Goal: Transaction & Acquisition: Book appointment/travel/reservation

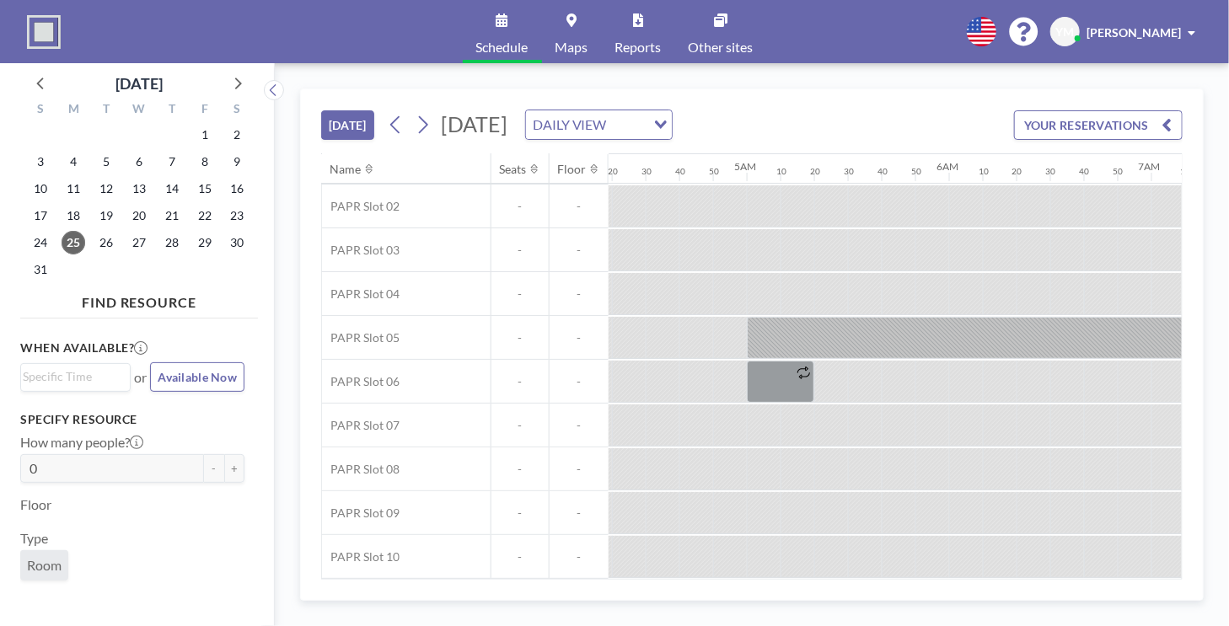
scroll to position [93, 995]
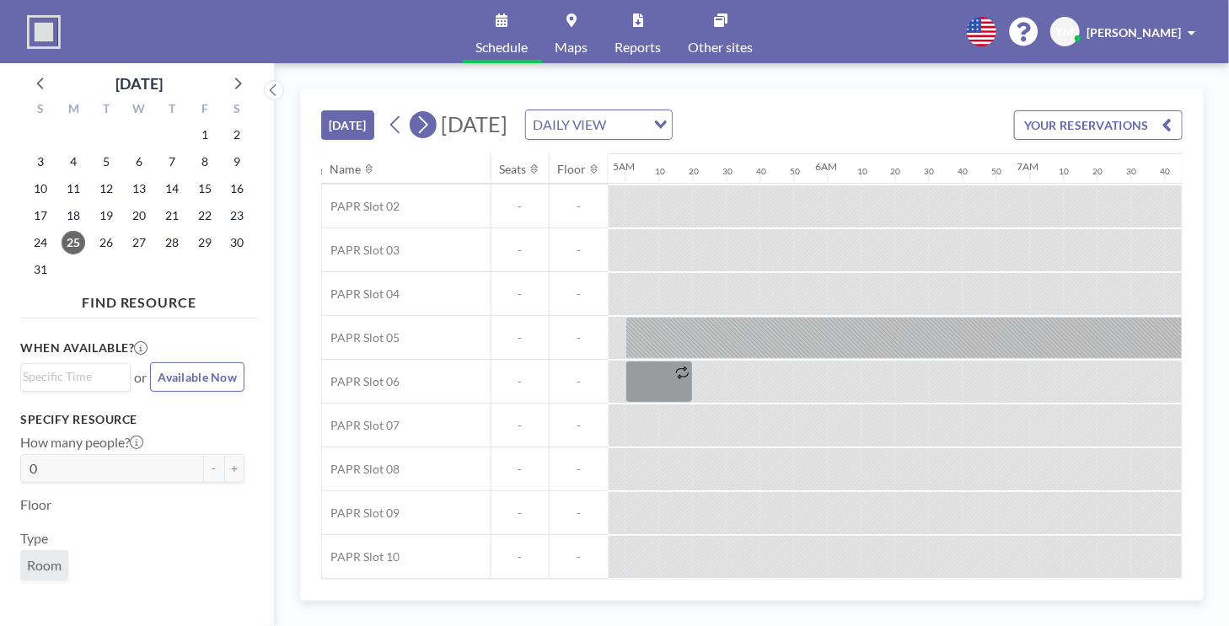
click at [423, 134] on icon at bounding box center [423, 124] width 16 height 25
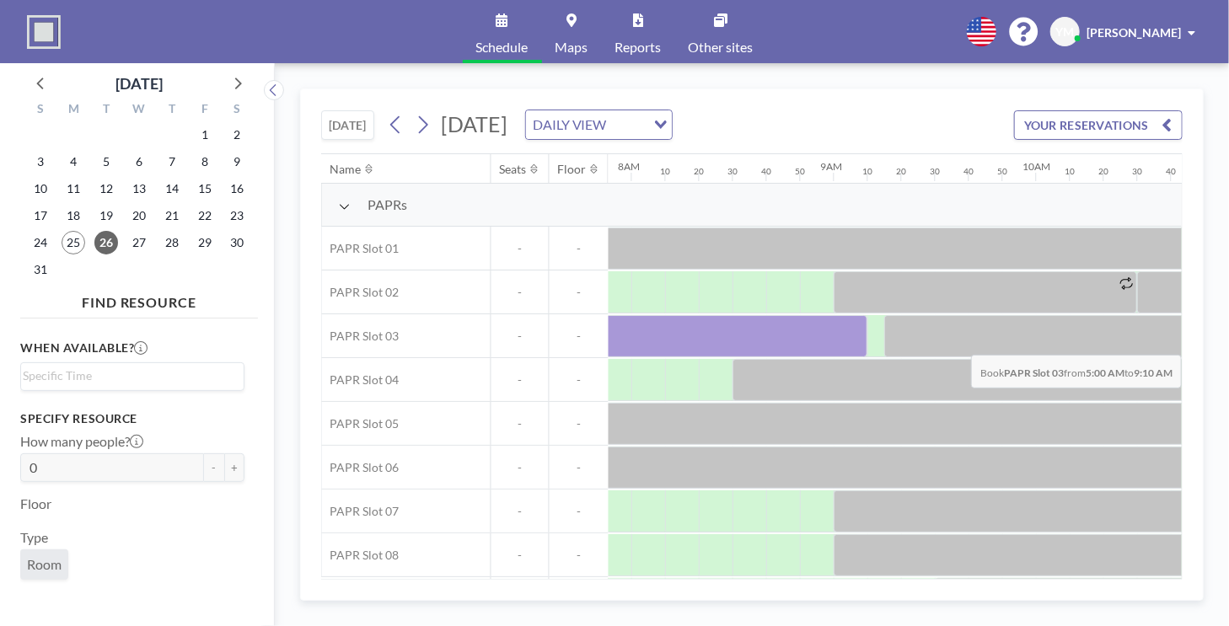
scroll to position [0, 1718]
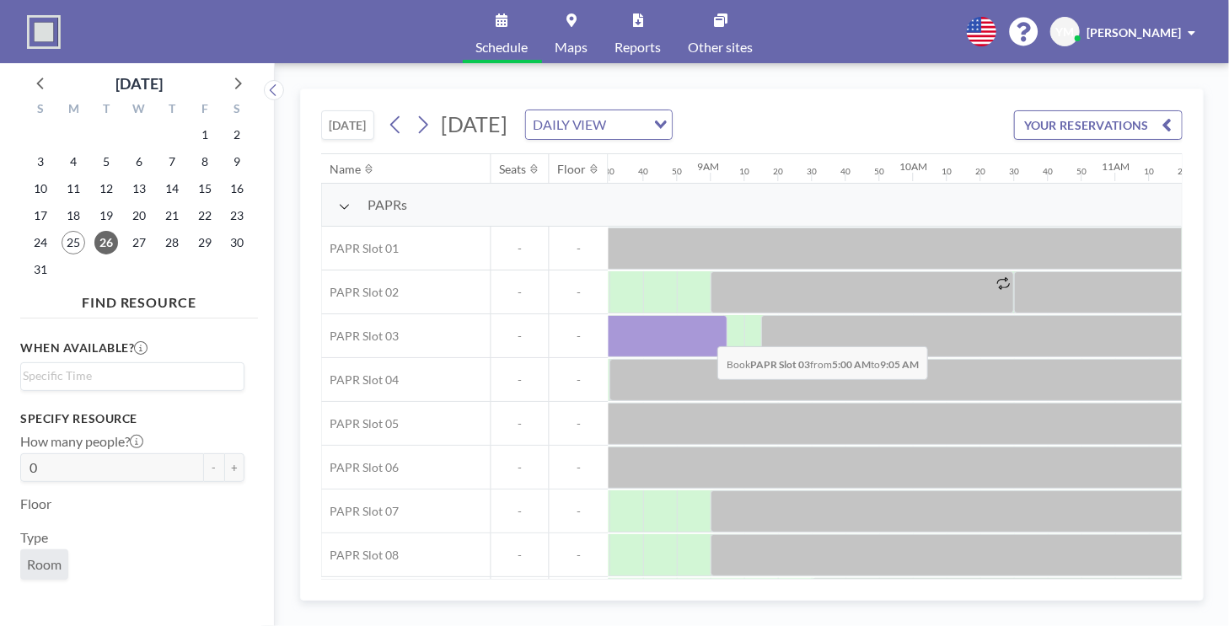
drag, startPoint x: 638, startPoint y: 326, endPoint x: 705, endPoint y: 333, distance: 66.9
click at [705, 333] on div at bounding box center [314, 336] width 826 height 42
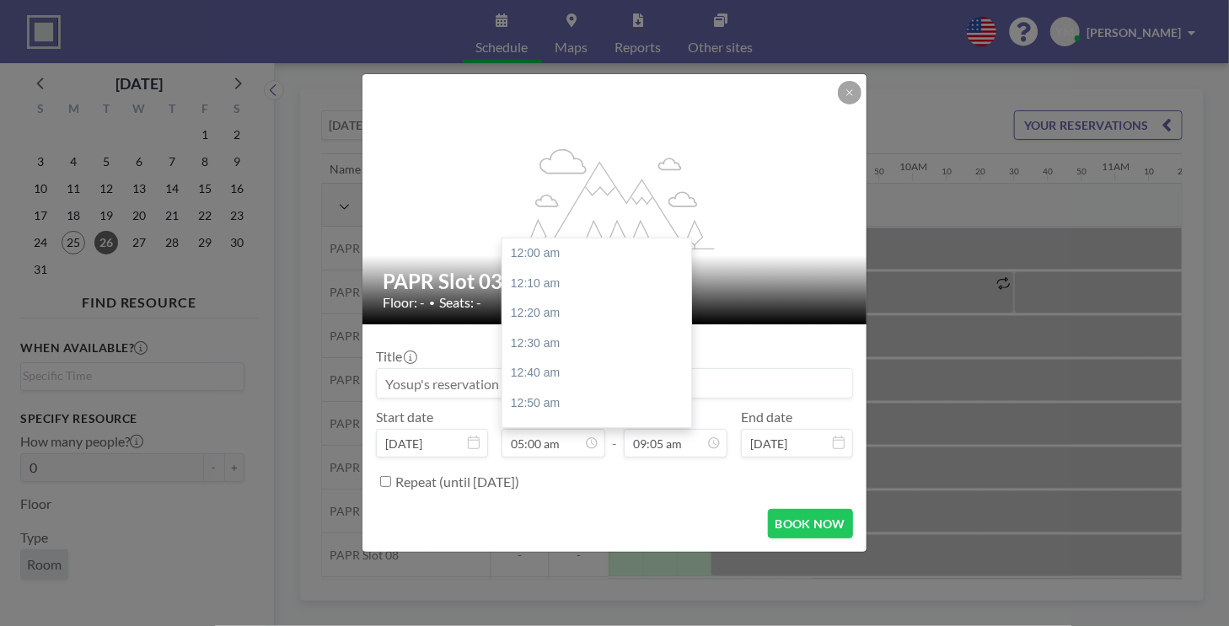
scroll to position [900, 0]
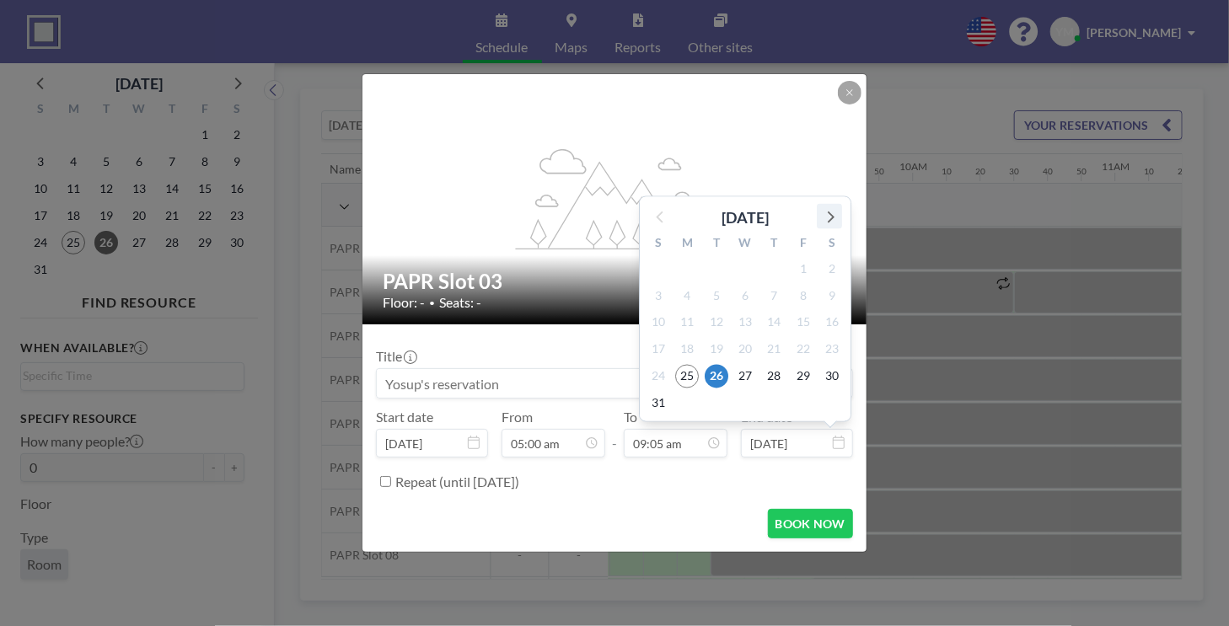
click at [838, 225] on icon at bounding box center [829, 216] width 22 height 22
click at [836, 239] on icon at bounding box center [829, 243] width 22 height 22
click at [828, 244] on icon at bounding box center [829, 243] width 22 height 22
click at [651, 223] on icon at bounding box center [661, 216] width 22 height 22
click at [812, 397] on span "31" at bounding box center [803, 403] width 24 height 24
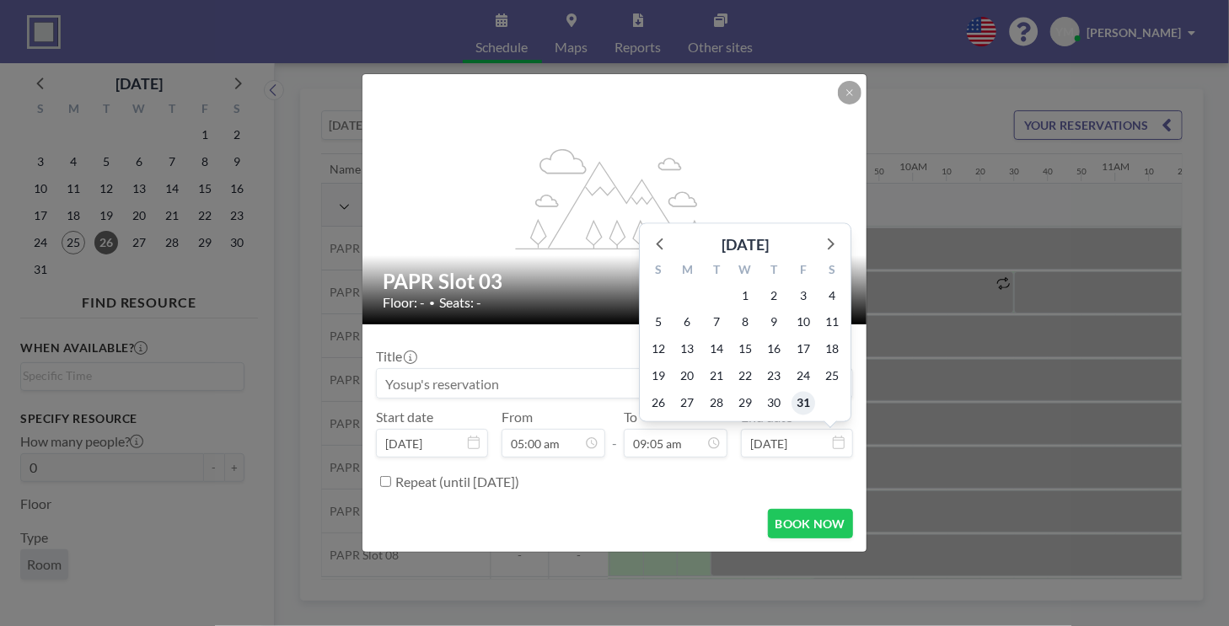
type input "[DATE]"
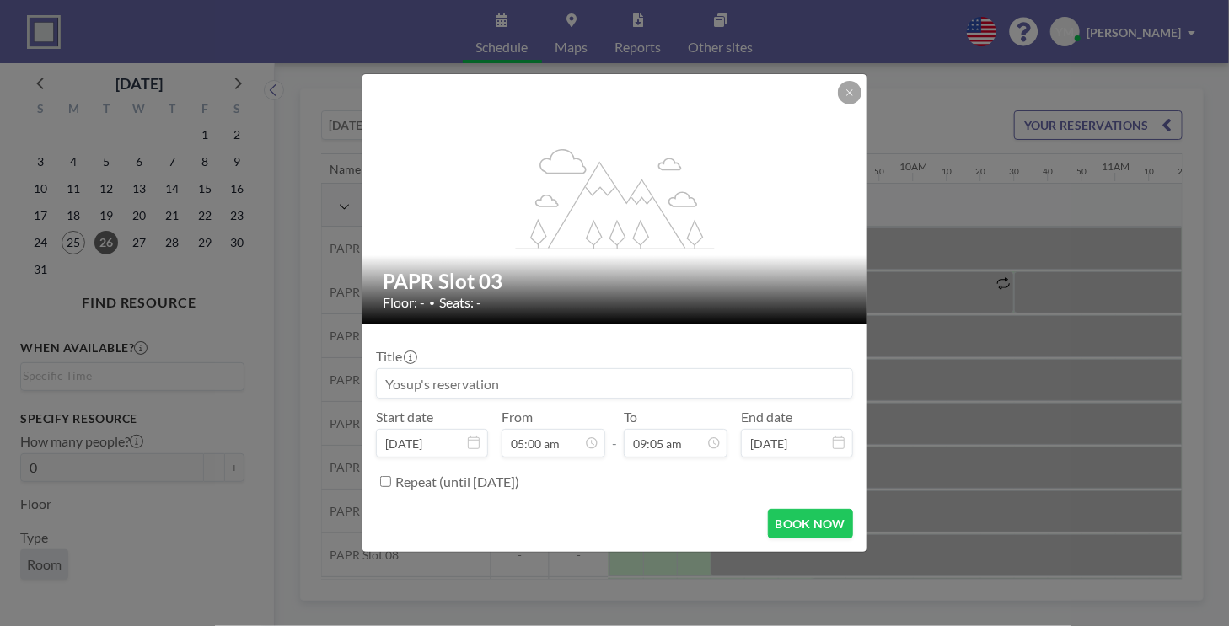
click at [390, 483] on input "Repeat (until [DATE])" at bounding box center [385, 481] width 11 height 11
checkbox input "true"
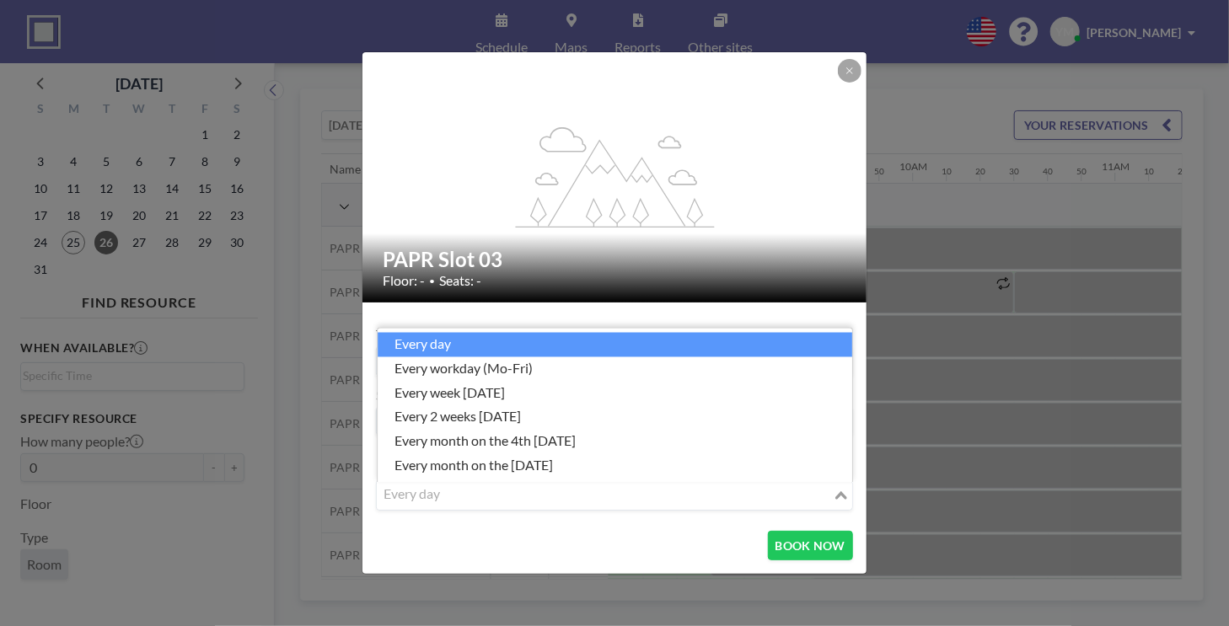
click at [812, 507] on div "every day Loading..." at bounding box center [614, 495] width 475 height 29
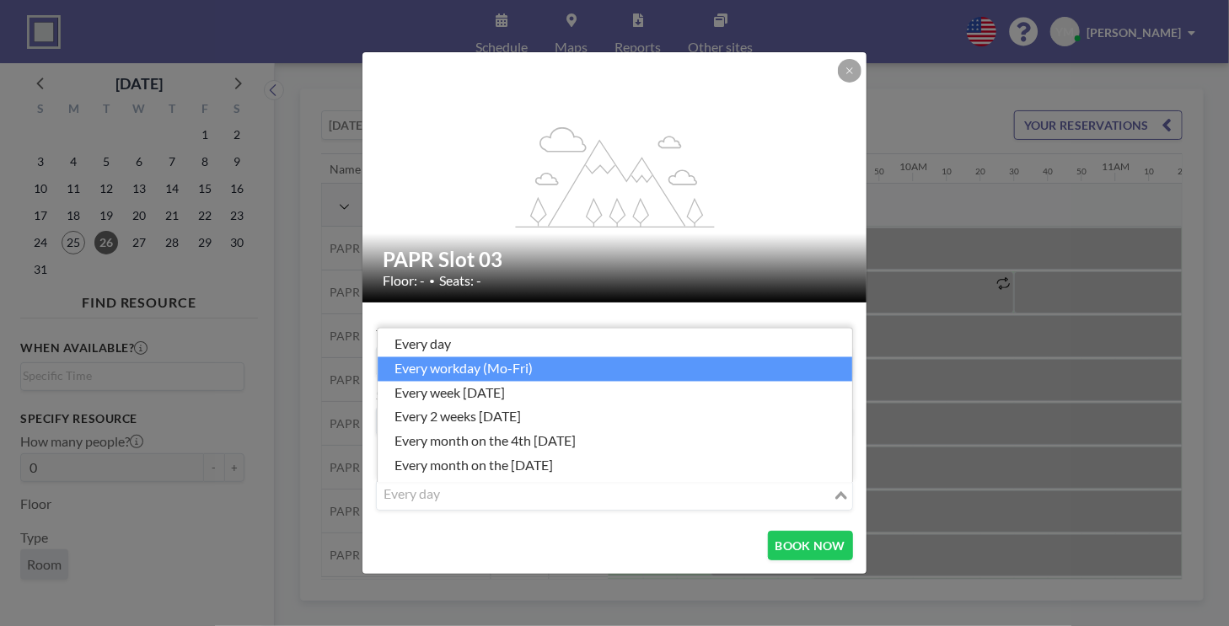
click at [535, 369] on li "every workday (Mo-Fri)" at bounding box center [615, 369] width 474 height 24
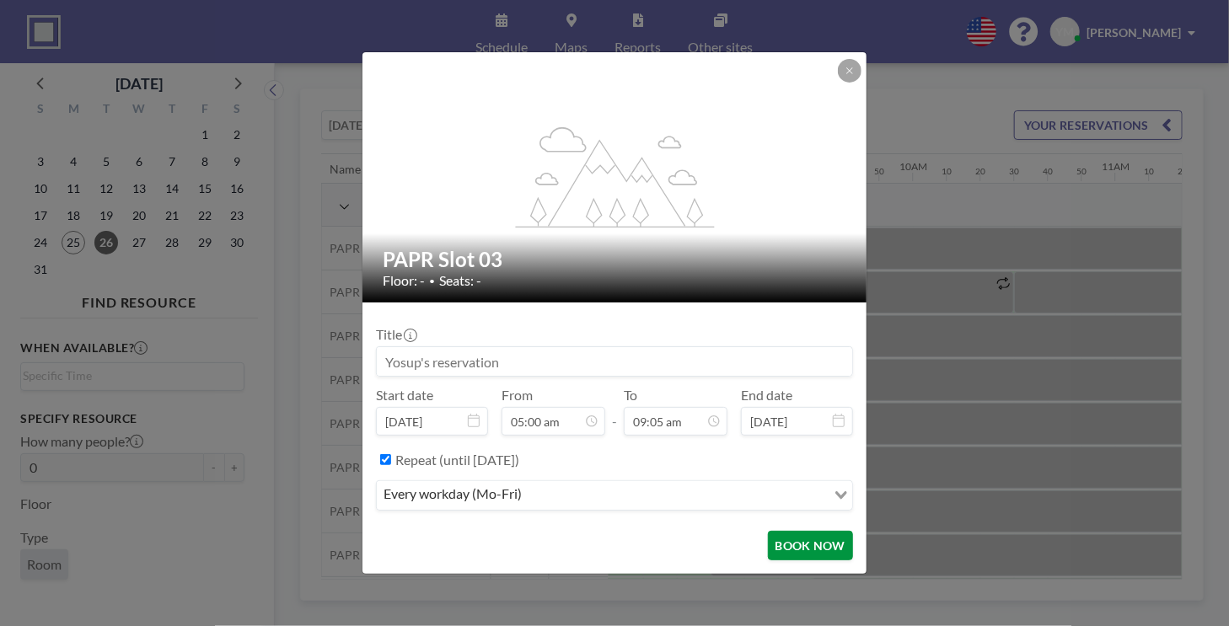
click at [805, 538] on button "BOOK NOW" at bounding box center [810, 545] width 85 height 29
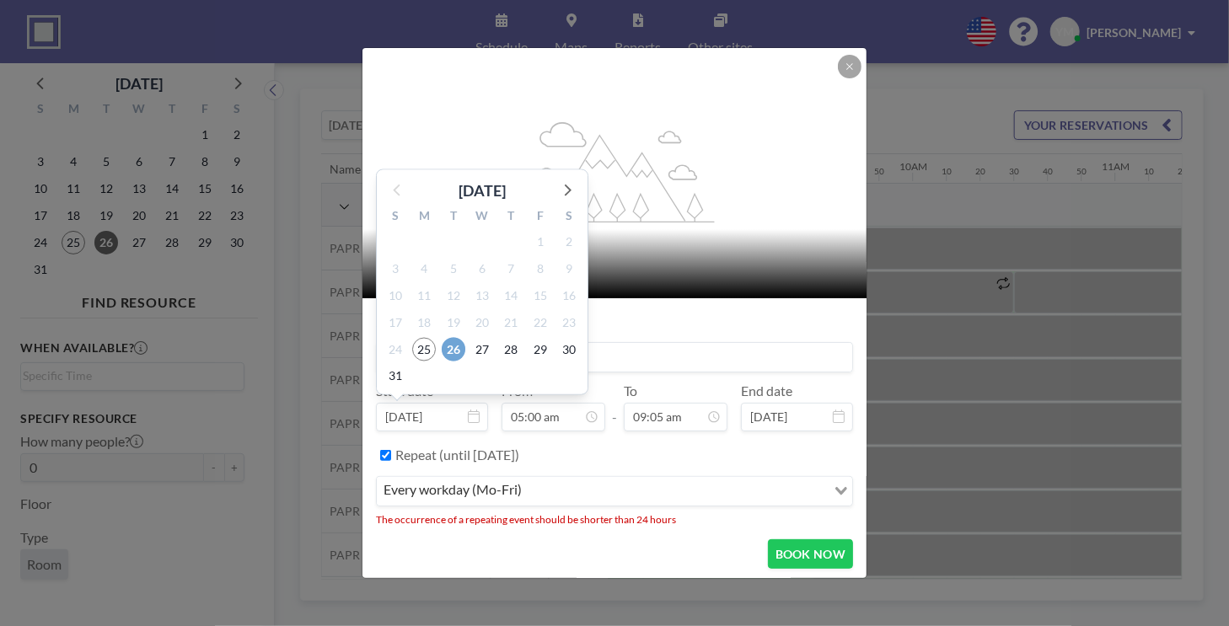
click at [449, 349] on span "26" at bounding box center [454, 350] width 24 height 24
type input "[DATE]"
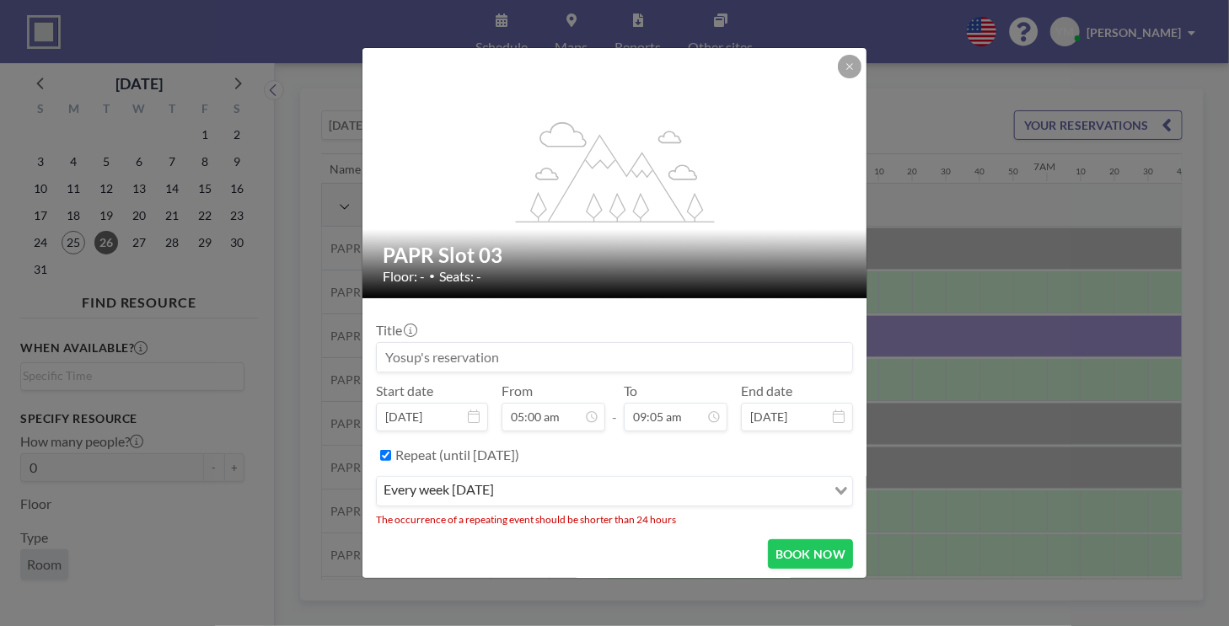
click at [767, 494] on input "Search for option" at bounding box center [661, 491] width 325 height 22
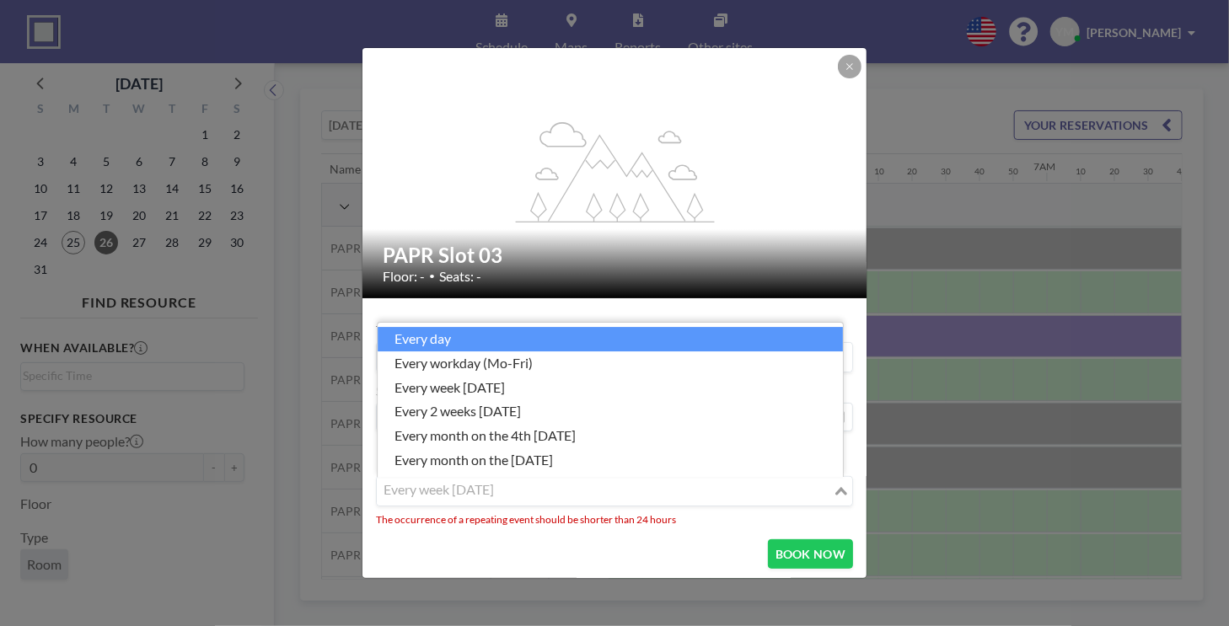
click at [441, 343] on li "every day" at bounding box center [610, 339] width 465 height 24
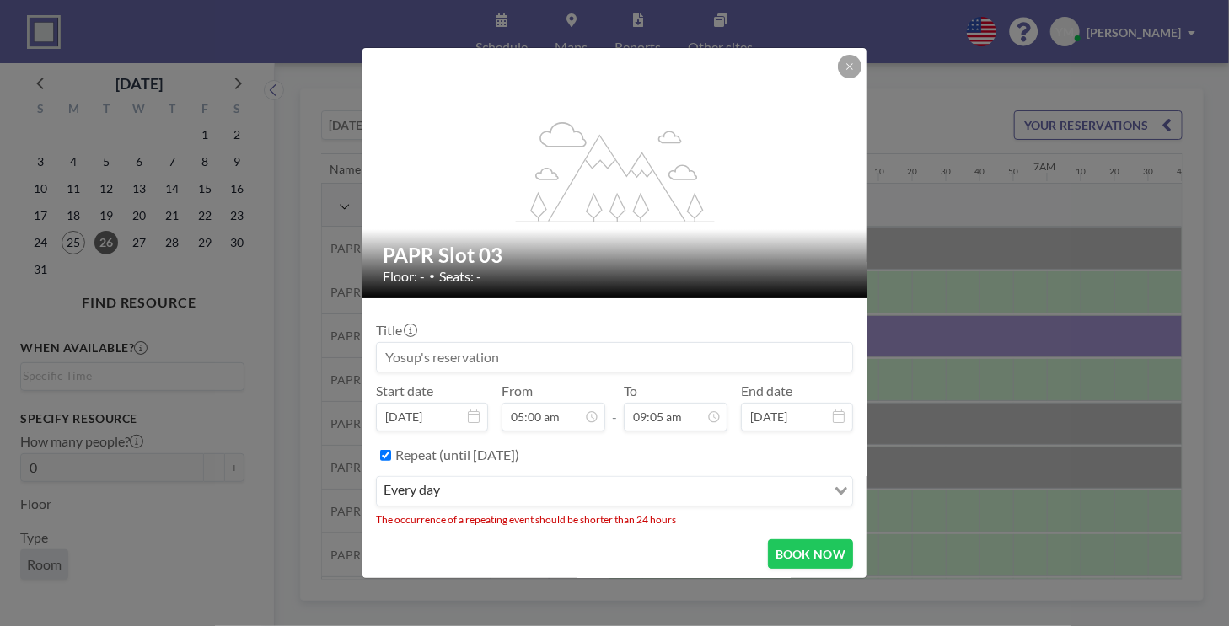
click at [388, 458] on input "Repeat (until [DATE])" at bounding box center [385, 455] width 11 height 11
checkbox input "false"
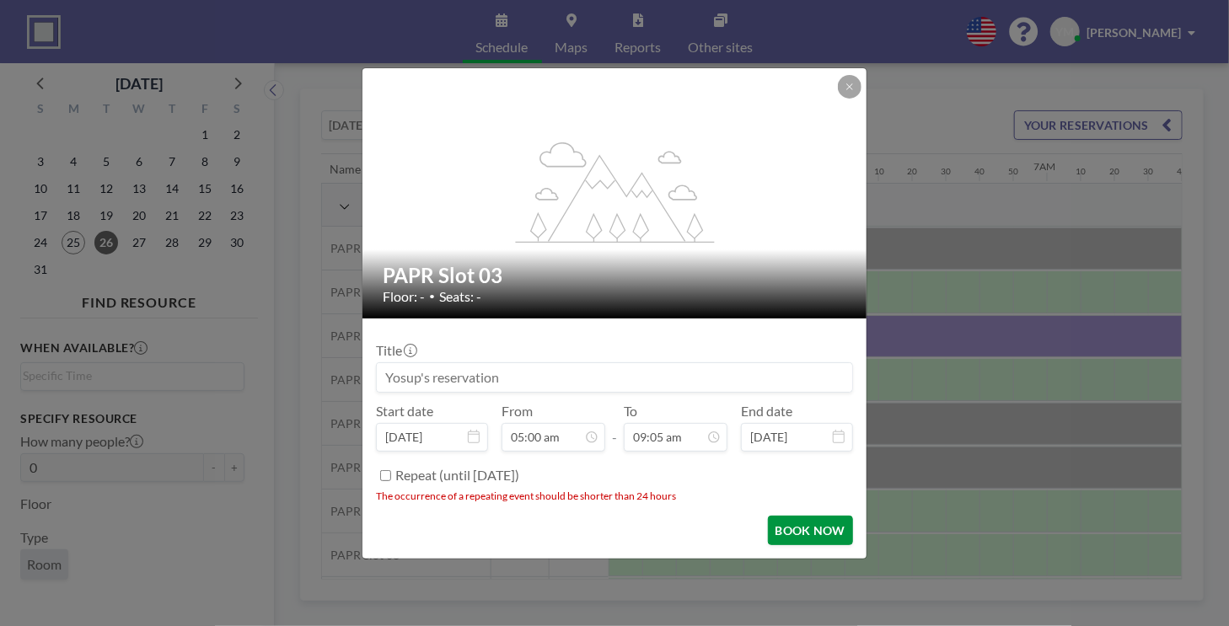
click at [839, 533] on button "BOOK NOW" at bounding box center [810, 530] width 85 height 29
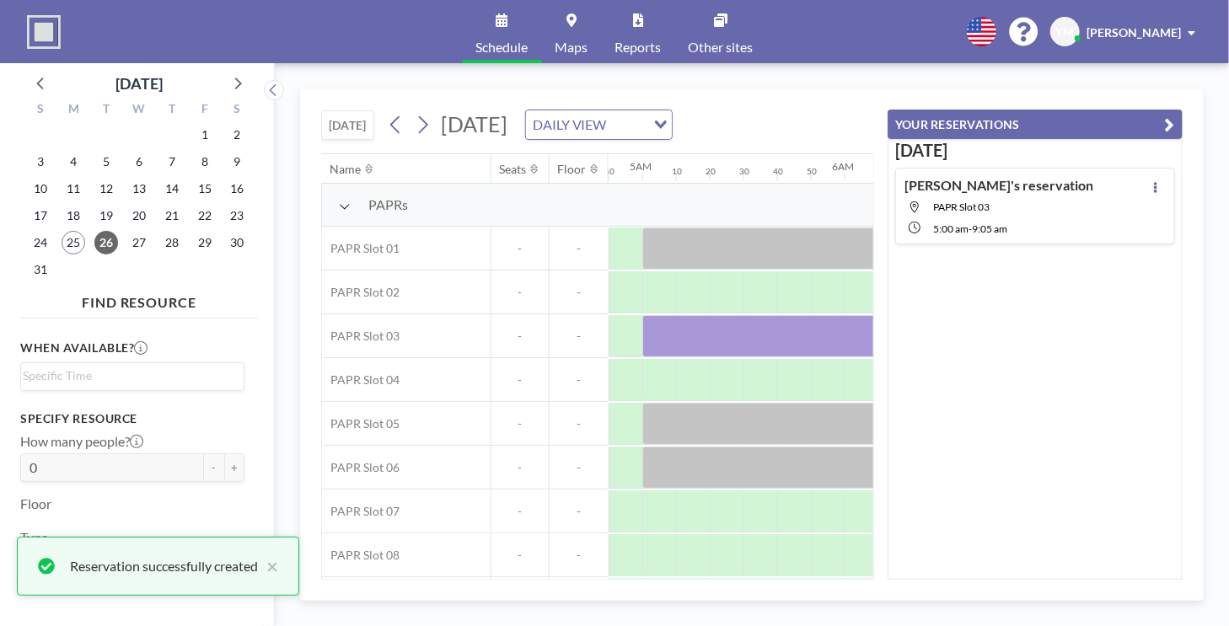
click at [1176, 124] on button "YOUR RESERVATIONS" at bounding box center [1034, 124] width 295 height 29
